Goal: Task Accomplishment & Management: Complete application form

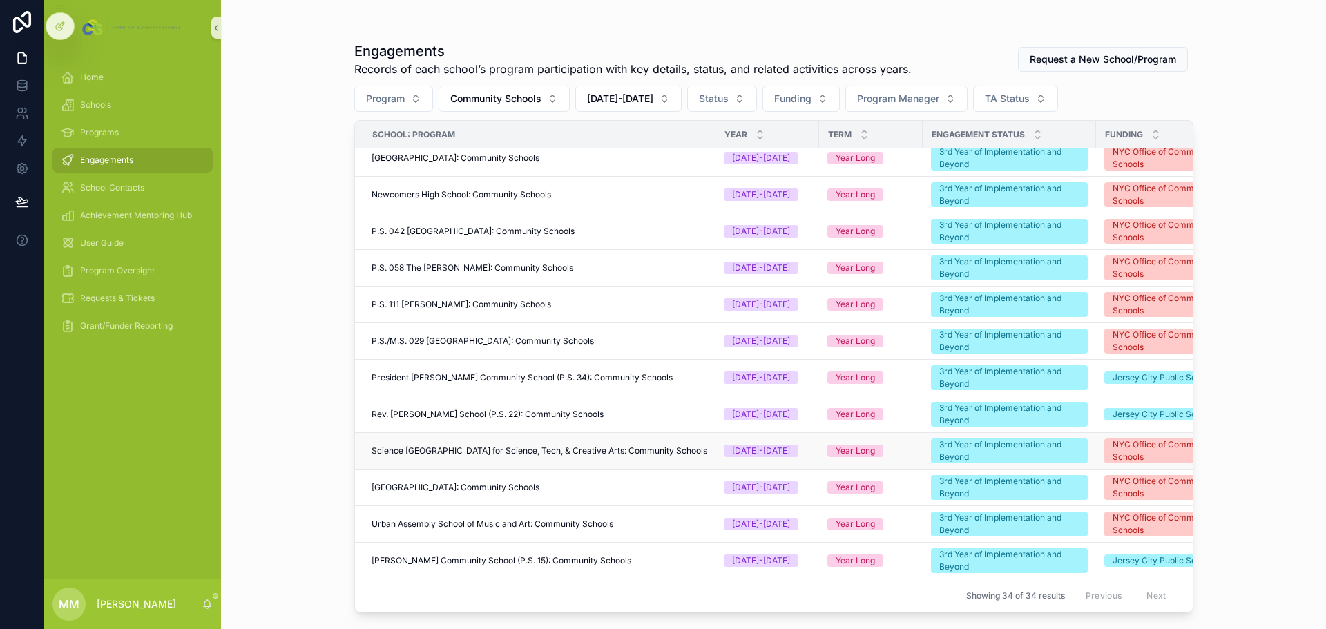
scroll to position [593, 0]
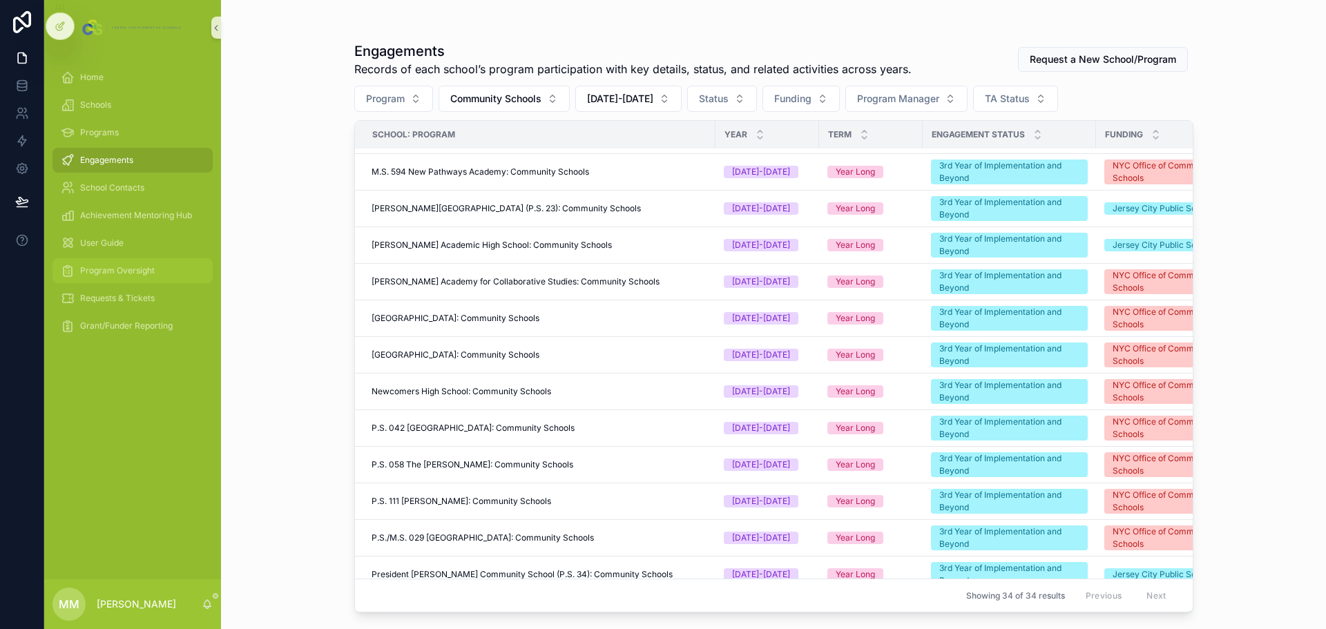
click at [115, 273] on span "Program Oversight" at bounding box center [117, 270] width 75 height 11
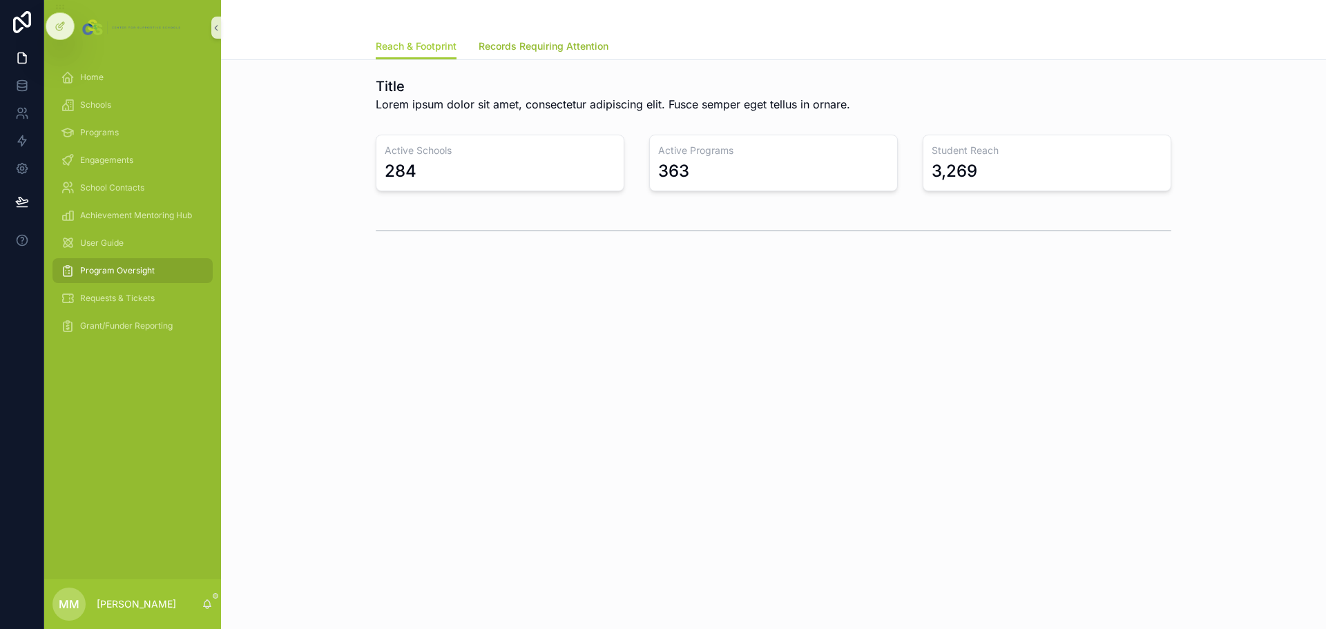
click at [531, 44] on span "Records Requiring Attention" at bounding box center [544, 46] width 130 height 14
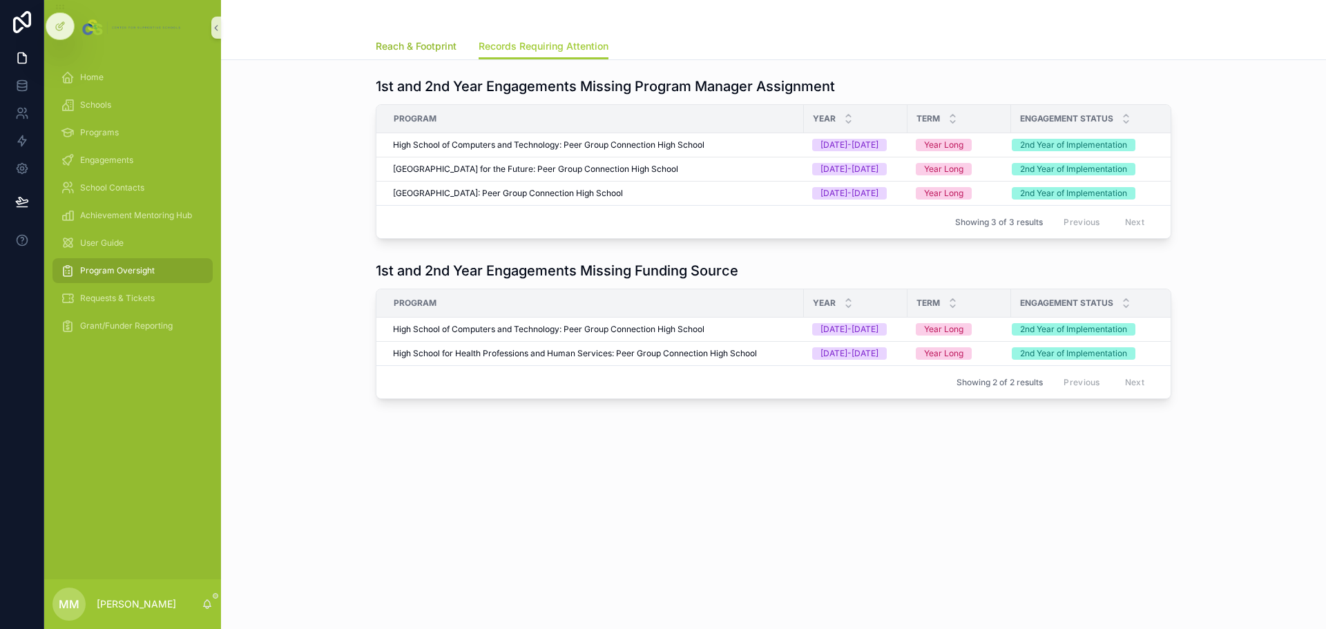
click at [430, 44] on span "Reach & Footprint" at bounding box center [416, 46] width 81 height 14
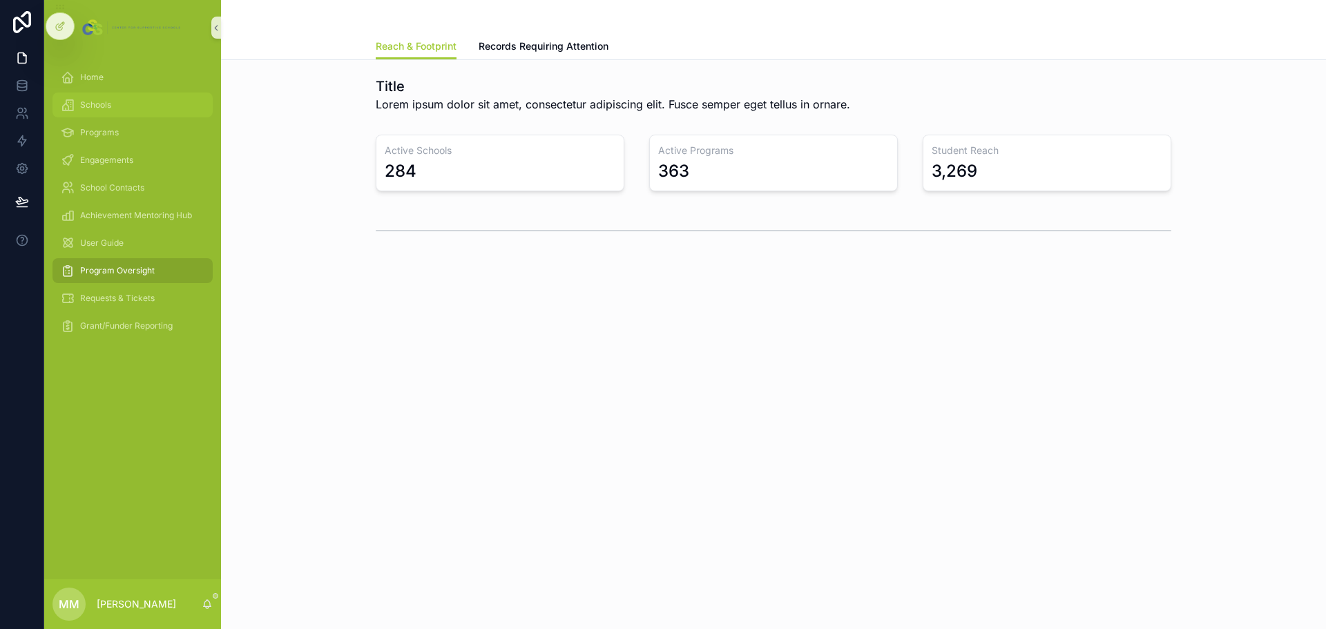
click at [100, 97] on div "Schools" at bounding box center [133, 105] width 144 height 22
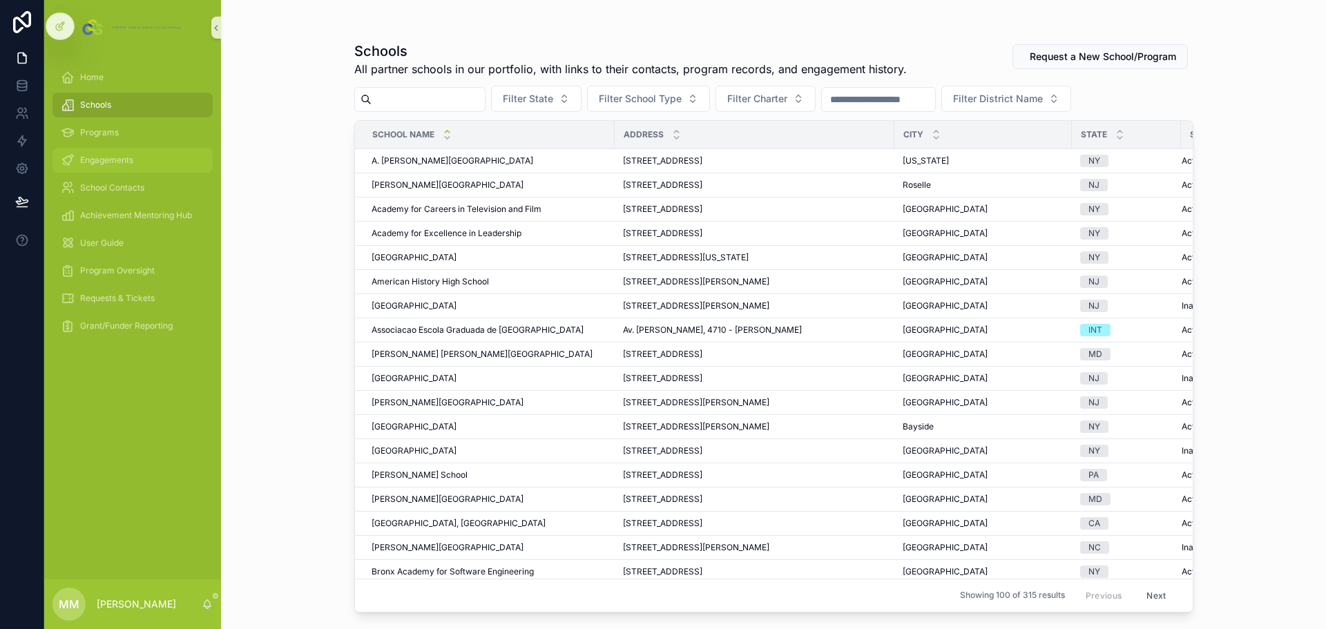
click at [118, 164] on span "Engagements" at bounding box center [106, 160] width 53 height 11
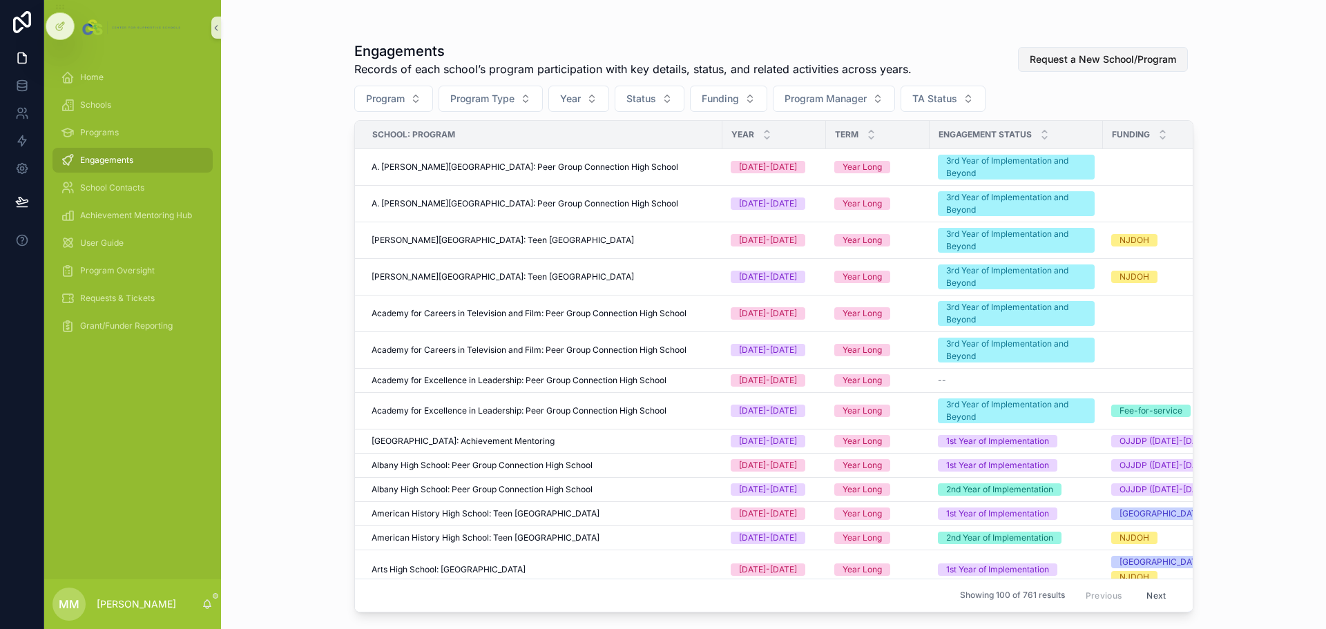
click at [1118, 60] on span "Request a New School/Program" at bounding box center [1103, 59] width 146 height 14
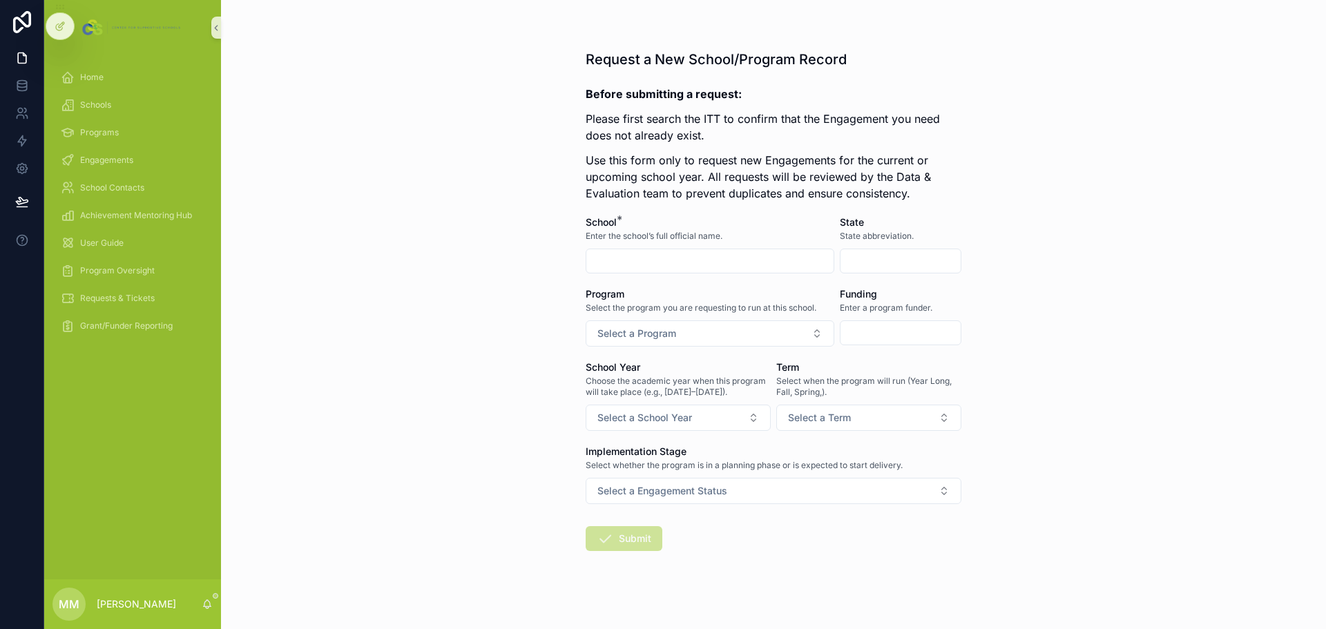
click at [895, 267] on input "scrollable content" at bounding box center [901, 260] width 120 height 19
click at [1030, 262] on div "Request a New School/Program Record Before submitting a request: Please first s…" at bounding box center [773, 314] width 1105 height 629
click at [88, 71] on div "Home" at bounding box center [133, 77] width 144 height 22
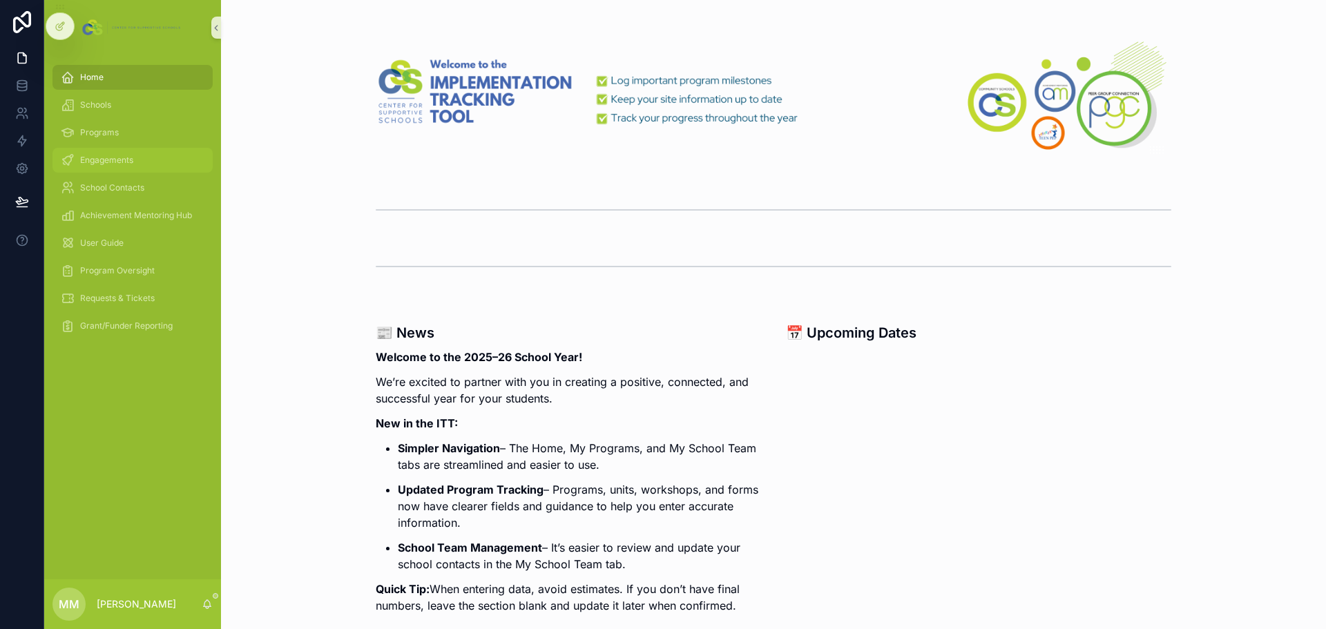
click at [114, 163] on span "Engagements" at bounding box center [106, 160] width 53 height 11
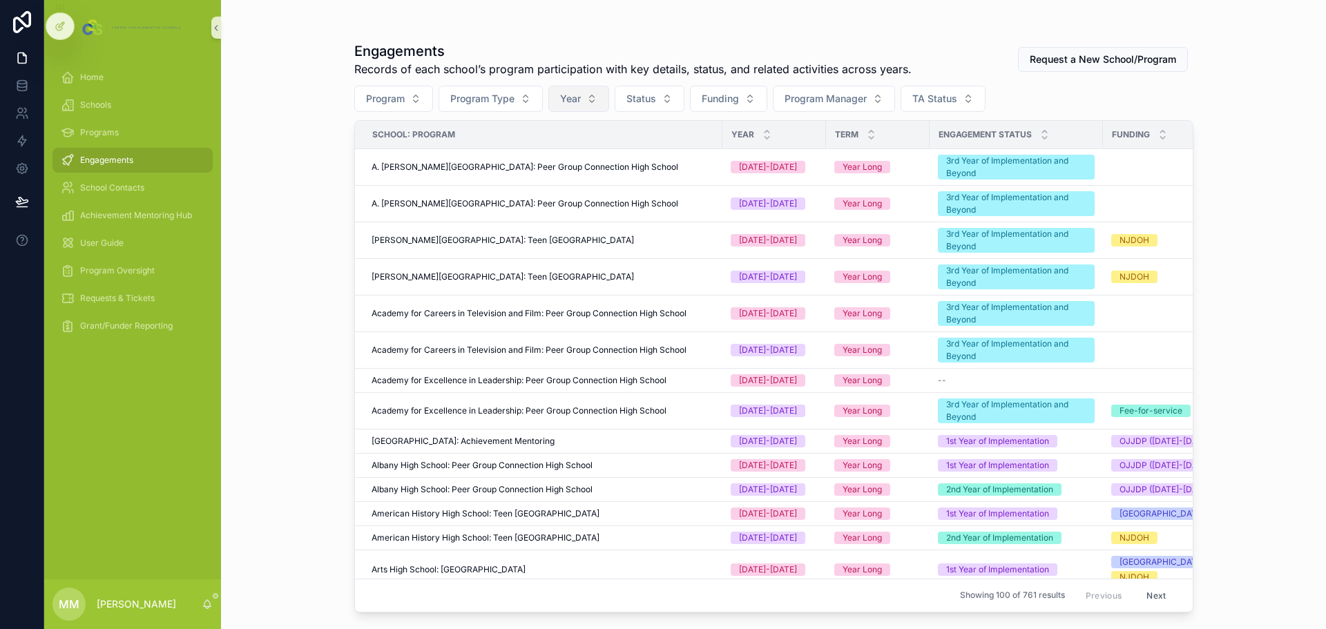
click at [592, 102] on button "Year" at bounding box center [578, 99] width 61 height 26
click at [397, 106] on button "Program" at bounding box center [393, 99] width 79 height 26
type input "****"
click at [392, 151] on span "[PERSON_NAME] Academic High School: Community Schools" at bounding box center [396, 158] width 116 height 14
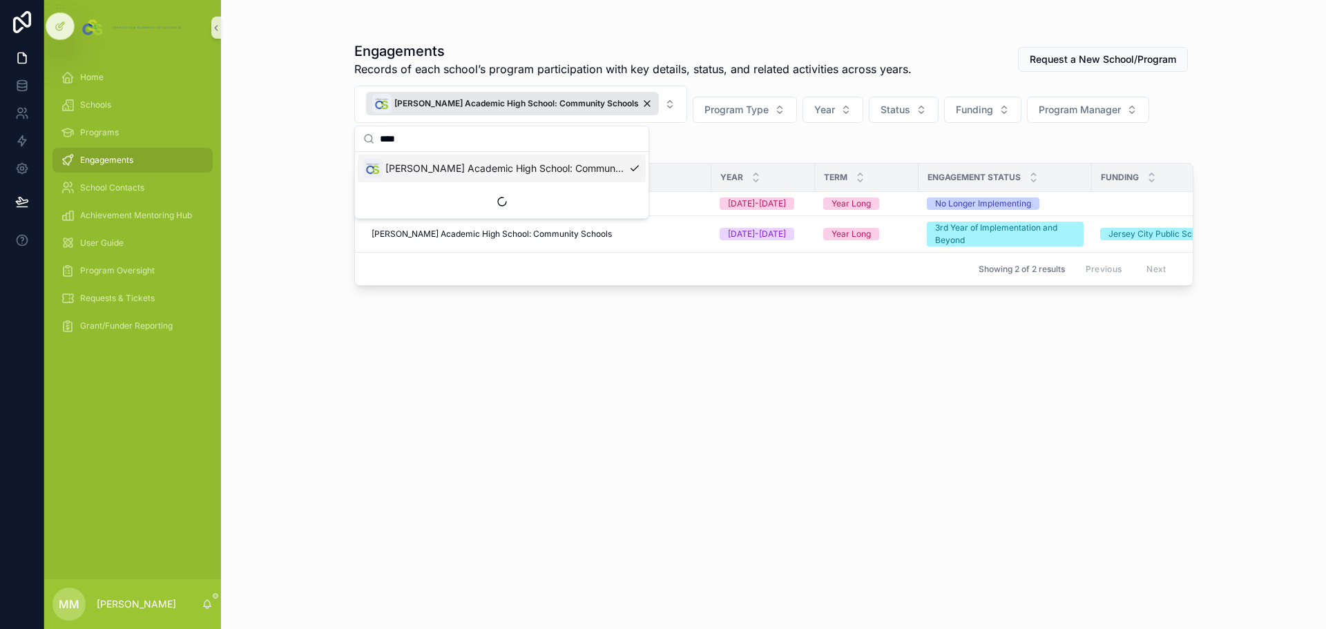
click at [479, 443] on div "Engagements Records of each school’s program participation with key details, st…" at bounding box center [773, 323] width 839 height 580
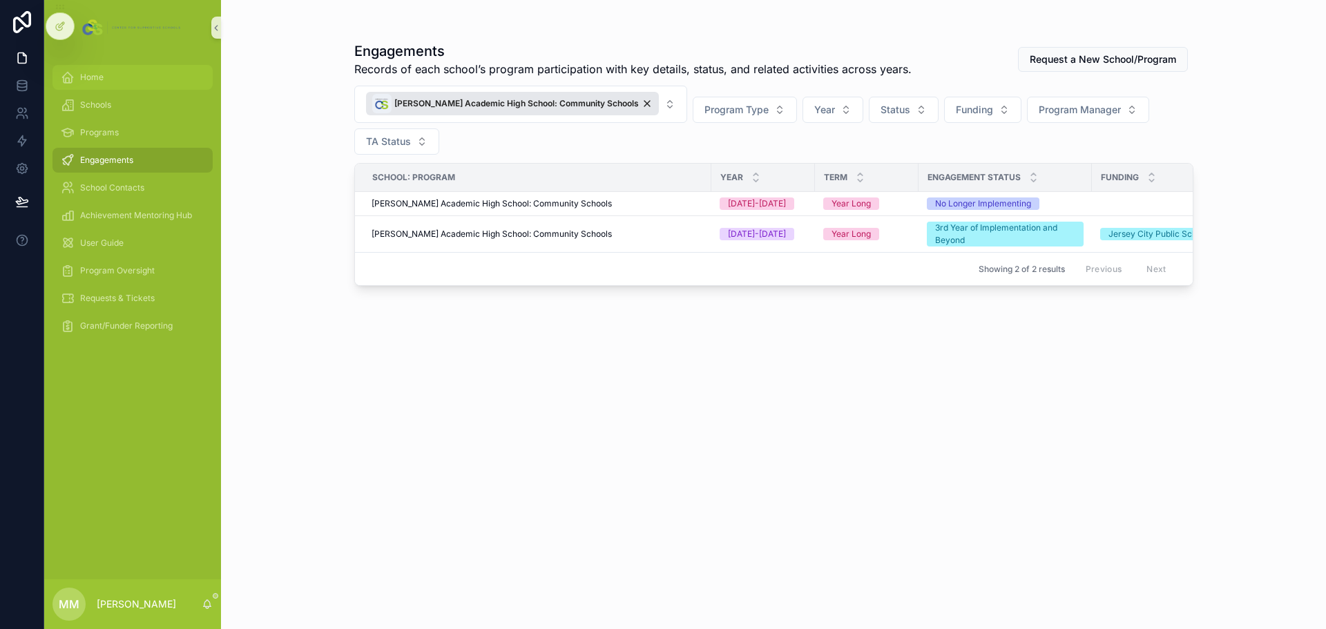
click at [111, 73] on div "Home" at bounding box center [133, 77] width 144 height 22
